Goal: Information Seeking & Learning: Learn about a topic

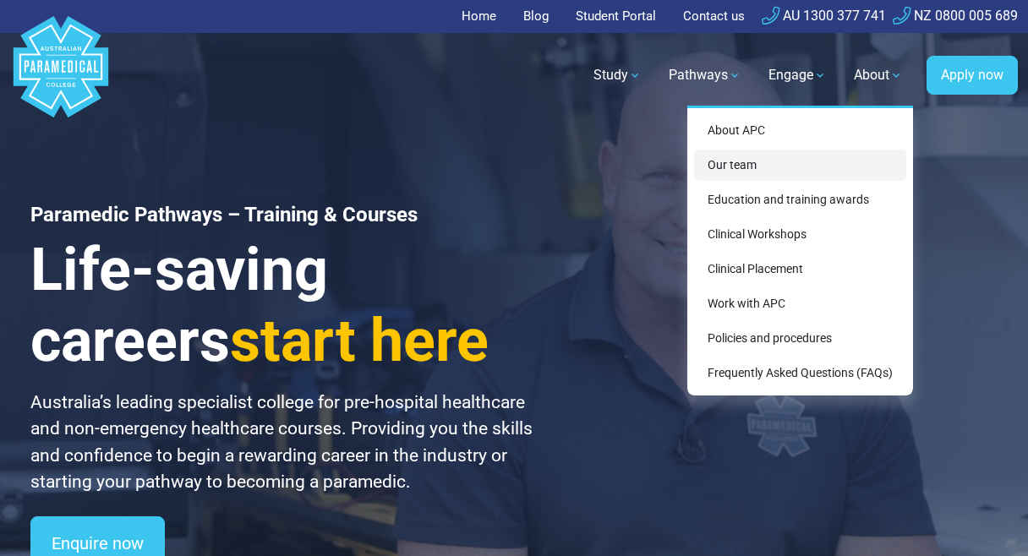
click at [756, 172] on link "Our team" at bounding box center [800, 165] width 212 height 31
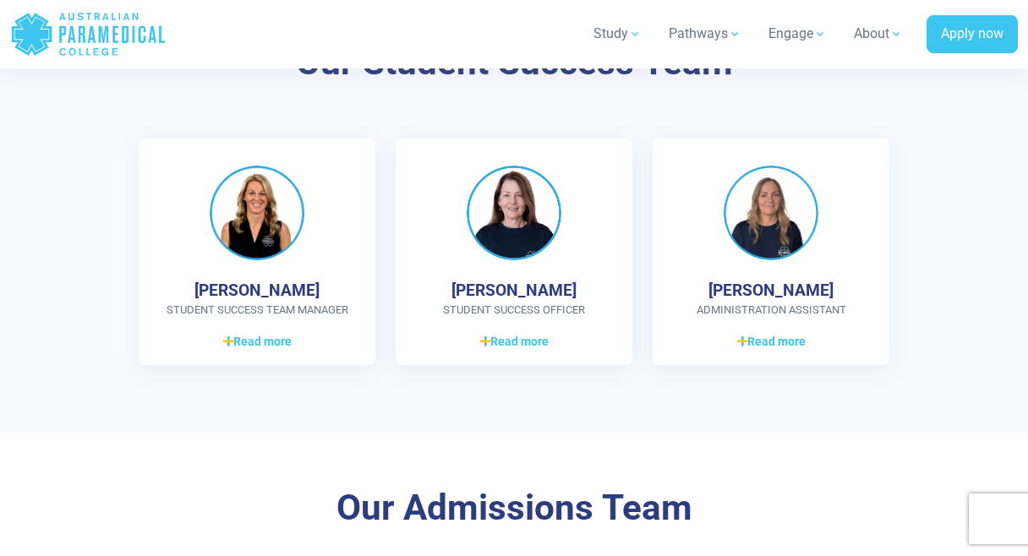
scroll to position [1396, 0]
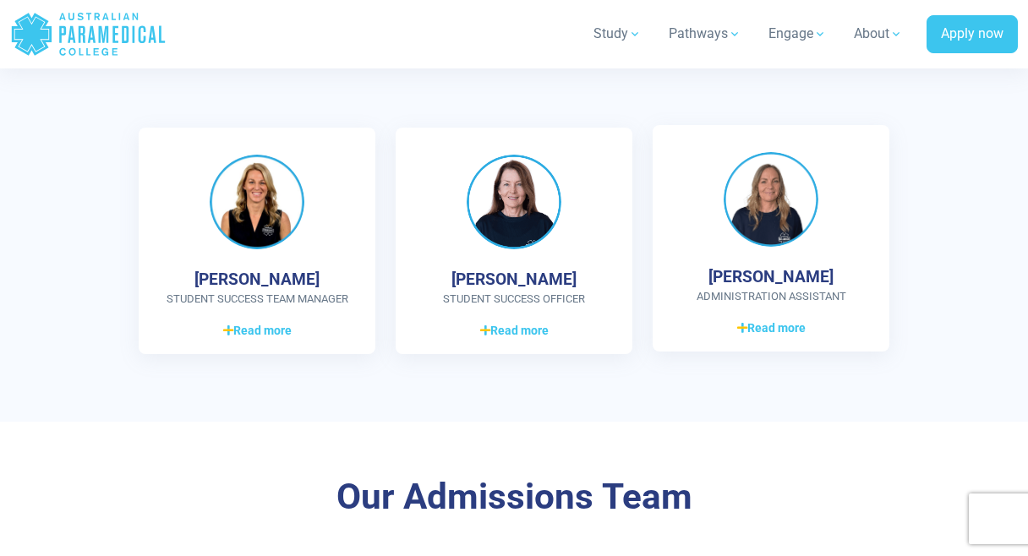
click at [748, 339] on div "Marianne Paterson Administration Assistant Originally from the UK Holds a Bache…" at bounding box center [771, 238] width 237 height 227
click at [756, 336] on span "Read more" at bounding box center [771, 329] width 68 height 18
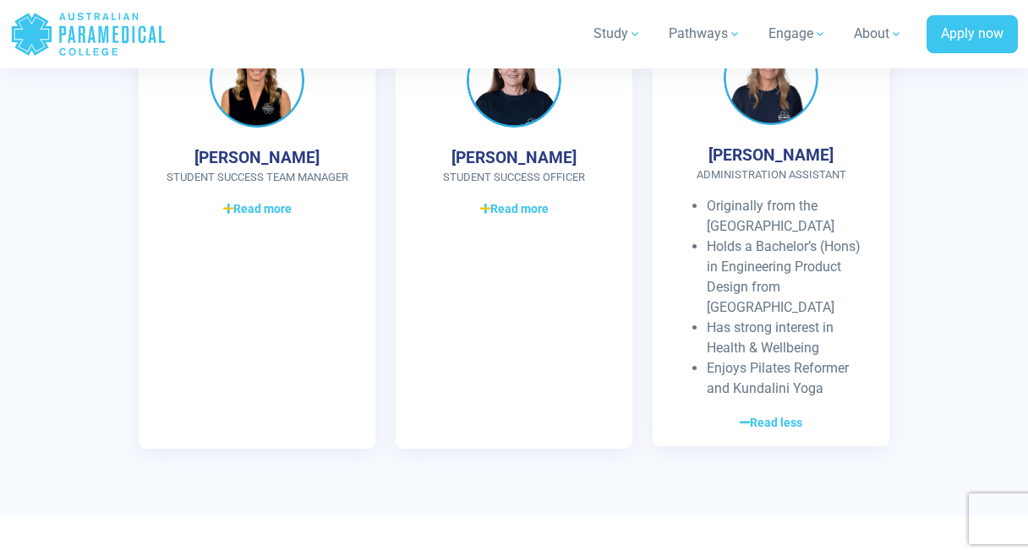
scroll to position [1426, 0]
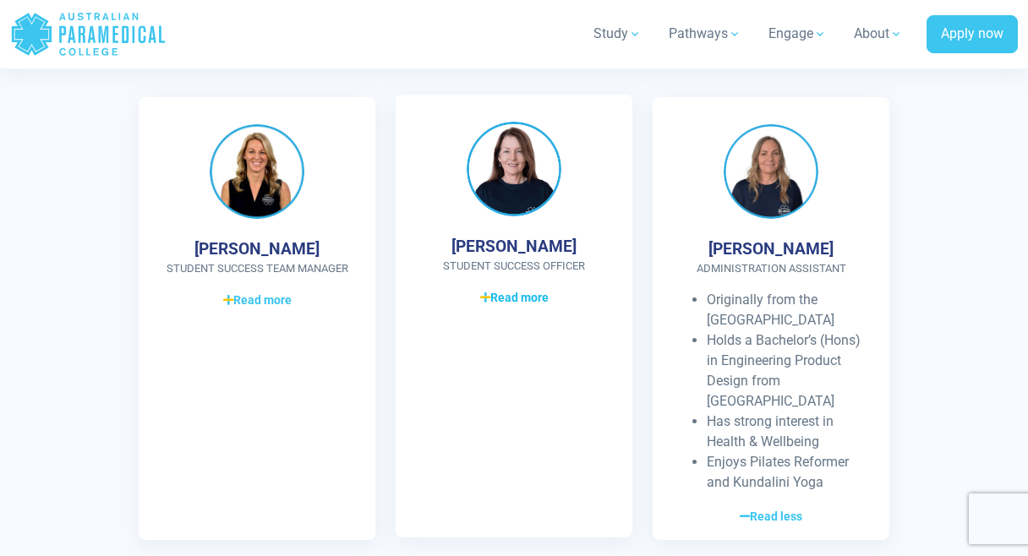
click at [532, 297] on span "Read more" at bounding box center [514, 298] width 68 height 18
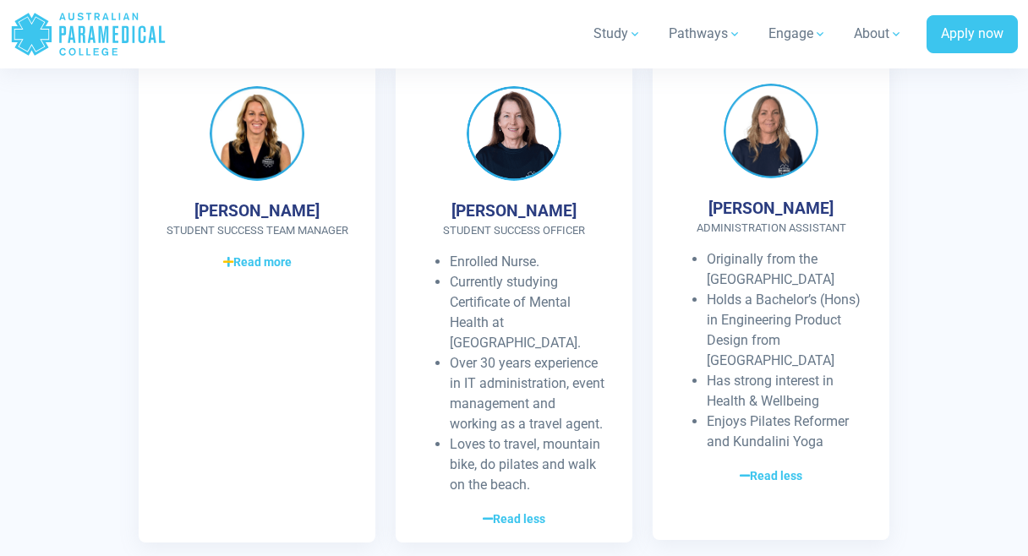
scroll to position [1465, 0]
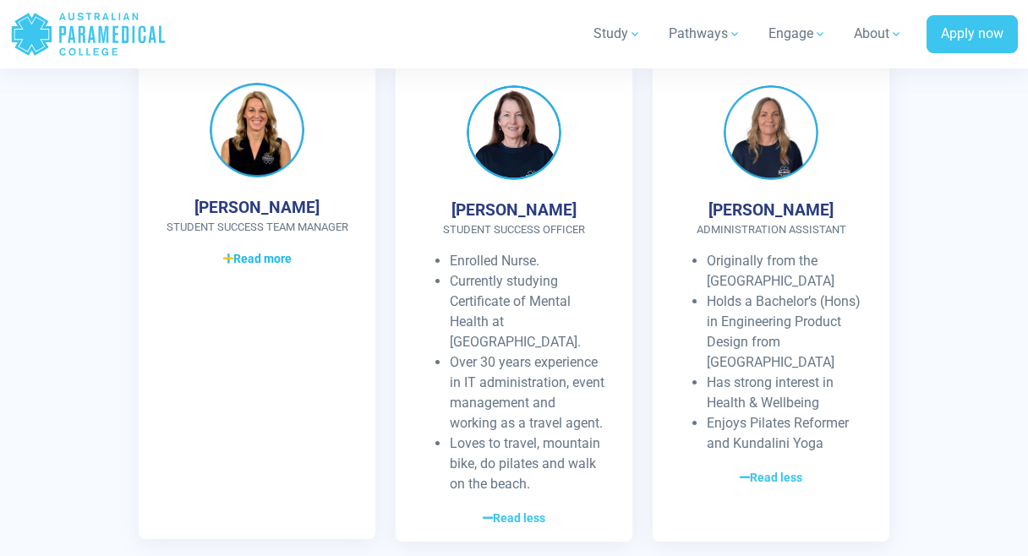
click at [291, 268] on span "Read more" at bounding box center [257, 259] width 68 height 18
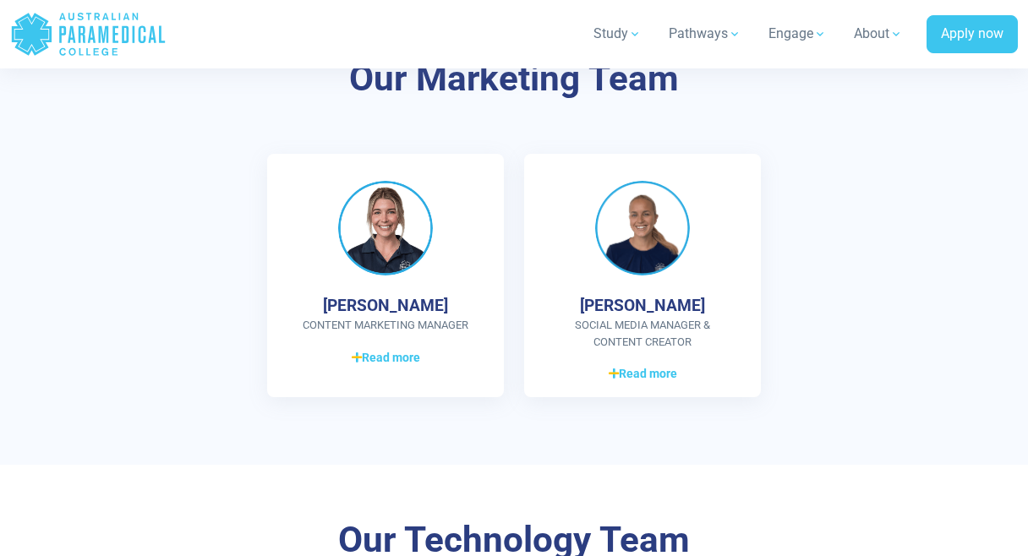
scroll to position [3030, 0]
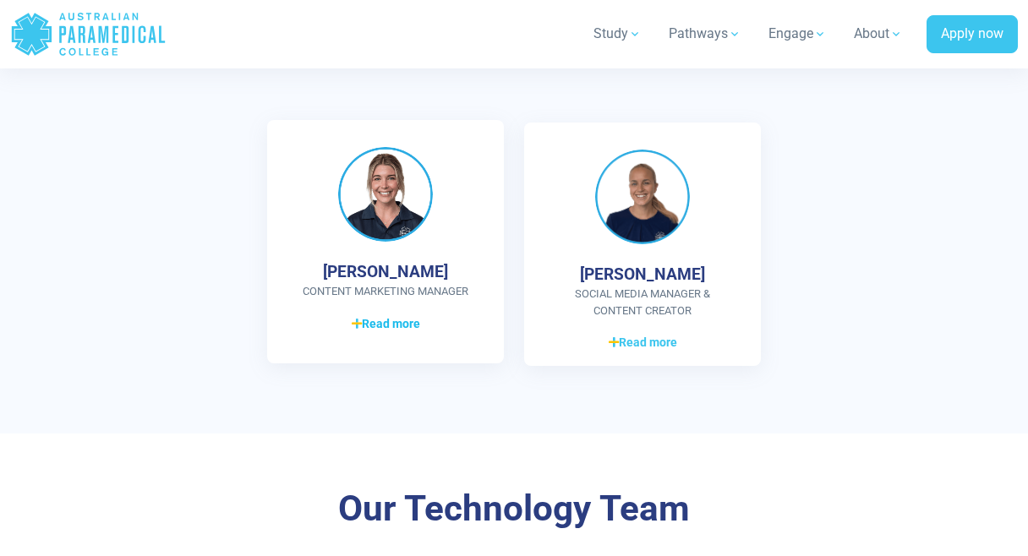
click at [399, 315] on span "Read more" at bounding box center [386, 324] width 68 height 18
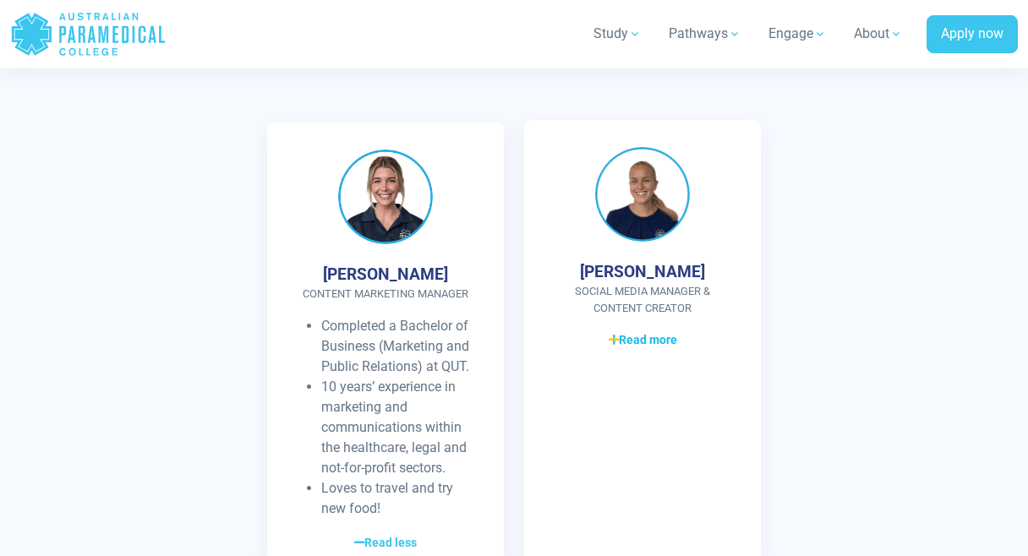
click at [638, 331] on span "Read more" at bounding box center [643, 340] width 68 height 18
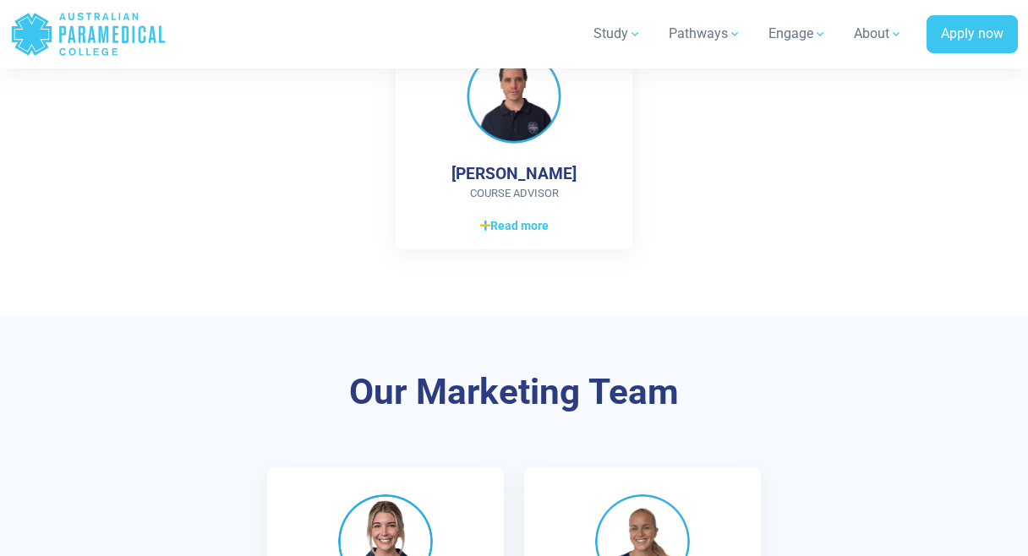
scroll to position [3082, 0]
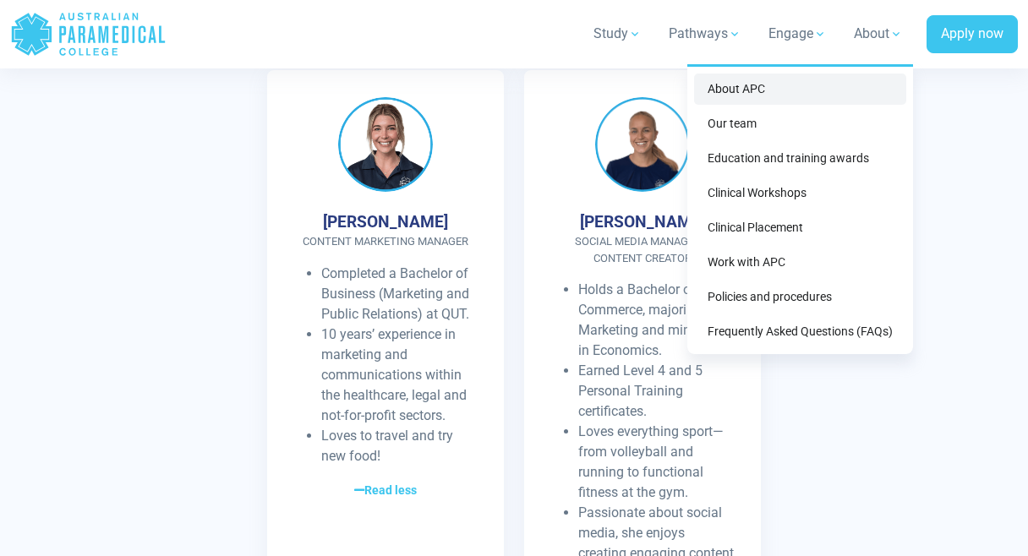
click at [794, 85] on link "About APC" at bounding box center [800, 89] width 212 height 31
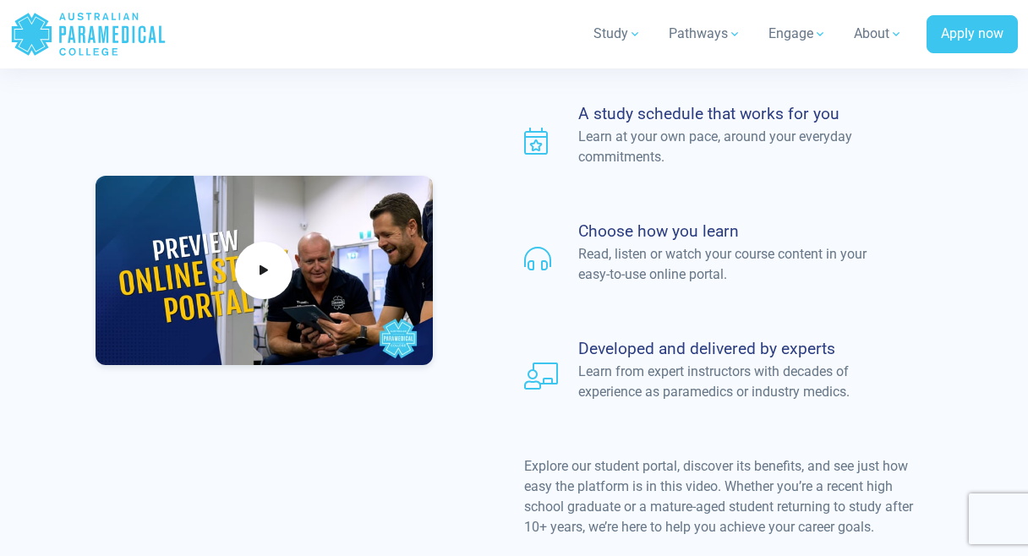
scroll to position [1430, 0]
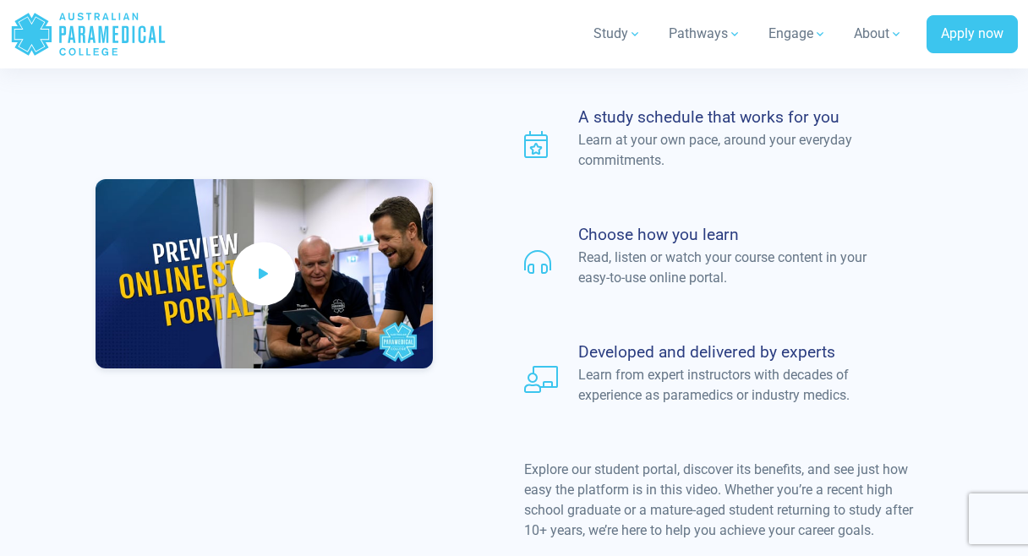
click at [260, 272] on icon at bounding box center [263, 274] width 19 height 28
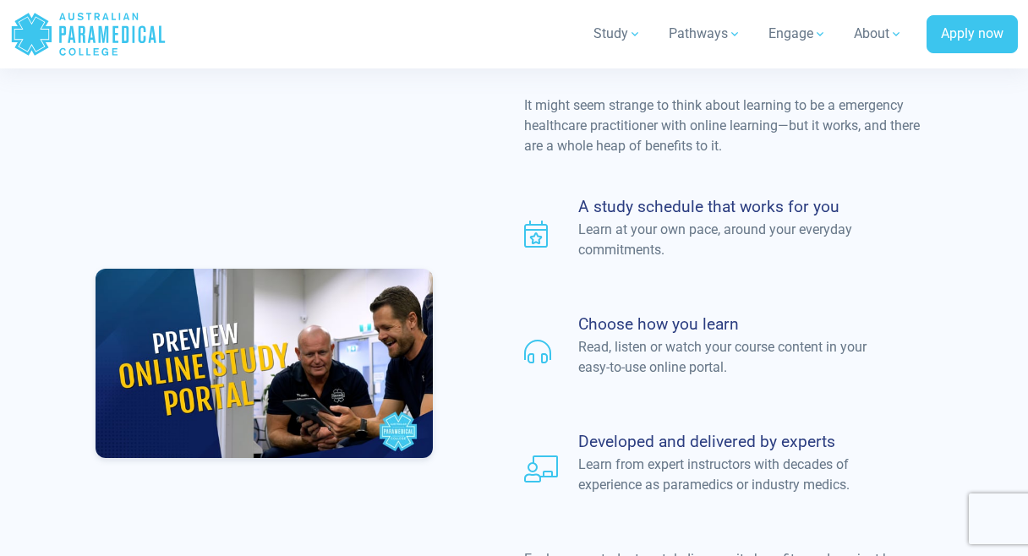
scroll to position [1304, 0]
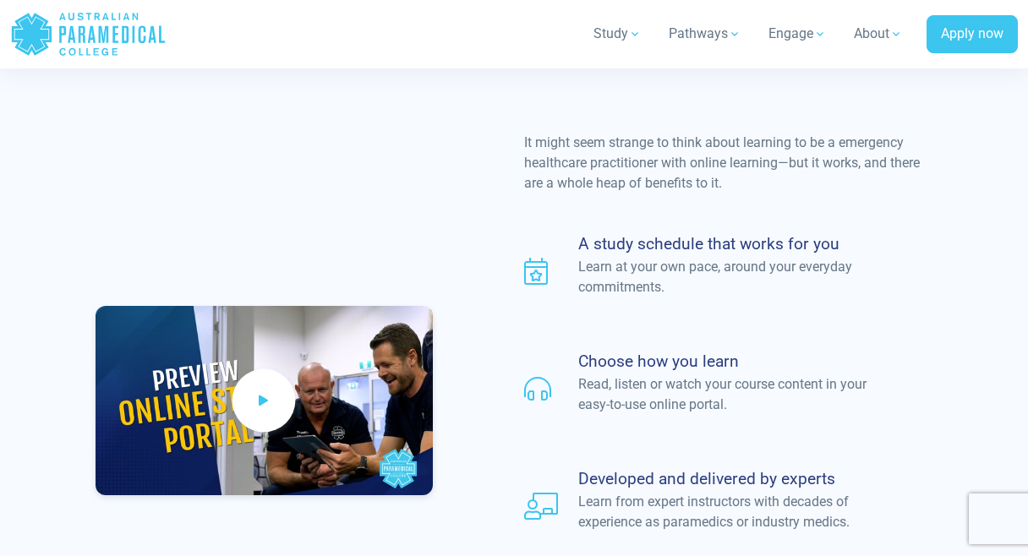
scroll to position [1304, 0]
click at [277, 403] on span at bounding box center [263, 400] width 63 height 63
